Goal: Find specific page/section: Find specific page/section

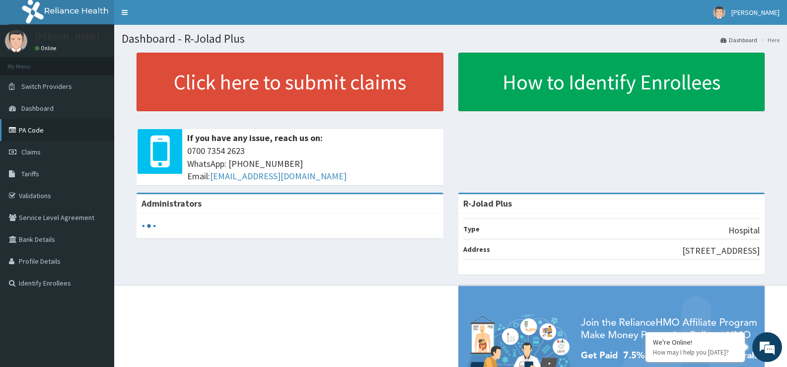
click at [44, 130] on link "PA Code" at bounding box center [57, 130] width 114 height 22
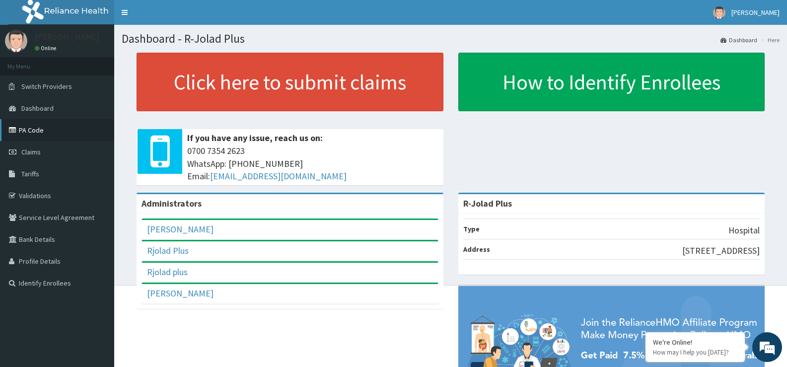
click at [51, 134] on link "PA Code" at bounding box center [57, 130] width 114 height 22
click at [48, 130] on link "PA Code" at bounding box center [57, 130] width 114 height 22
click at [30, 199] on link "Validations" at bounding box center [57, 196] width 114 height 22
